Goal: Information Seeking & Learning: Find specific fact

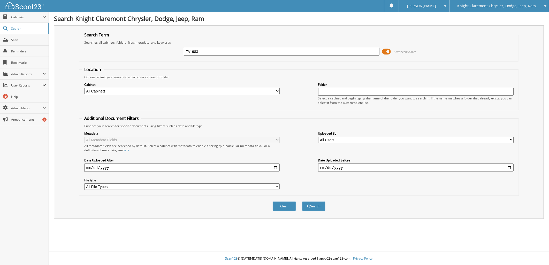
type input "FA1983"
click at [302, 202] on button "Search" at bounding box center [313, 207] width 23 height 10
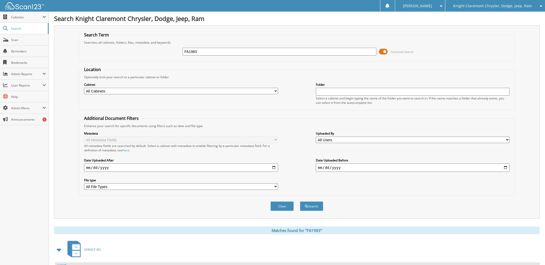
drag, startPoint x: 205, startPoint y: 51, endPoint x: 160, endPoint y: 51, distance: 45.0
click at [160, 51] on div "FA1983 Advanced Search" at bounding box center [296, 52] width 431 height 14
type input "[PERSON_NAME]"
click at [300, 202] on button "Search" at bounding box center [311, 207] width 23 height 10
